Goal: Information Seeking & Learning: Learn about a topic

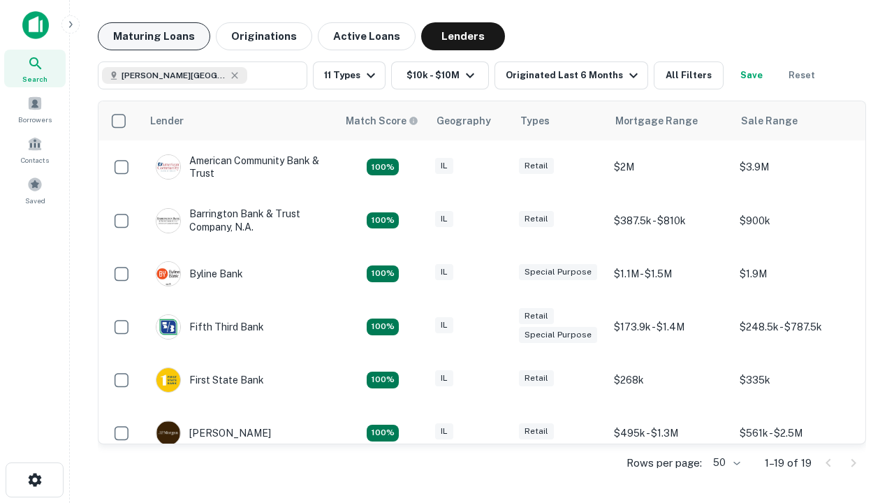
click at [154, 36] on button "Maturing Loans" at bounding box center [154, 36] width 112 height 28
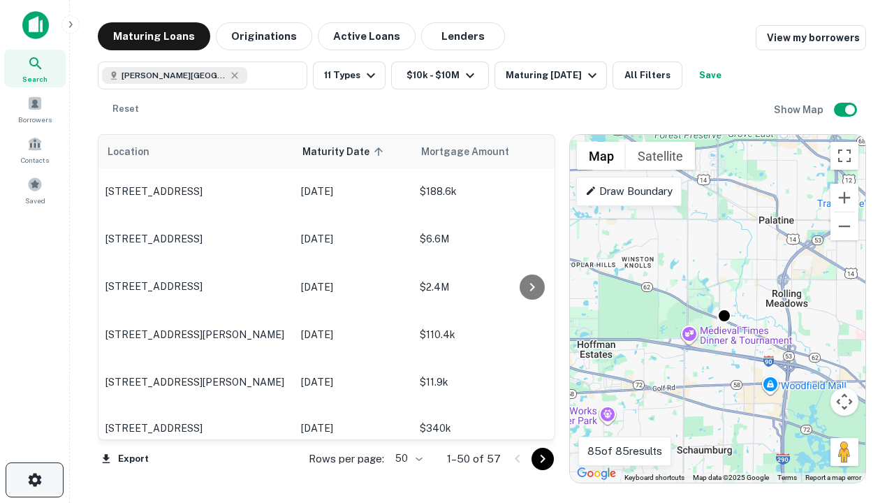
click at [34, 480] on icon "button" at bounding box center [35, 479] width 17 height 17
